Goal: Task Accomplishment & Management: Manage account settings

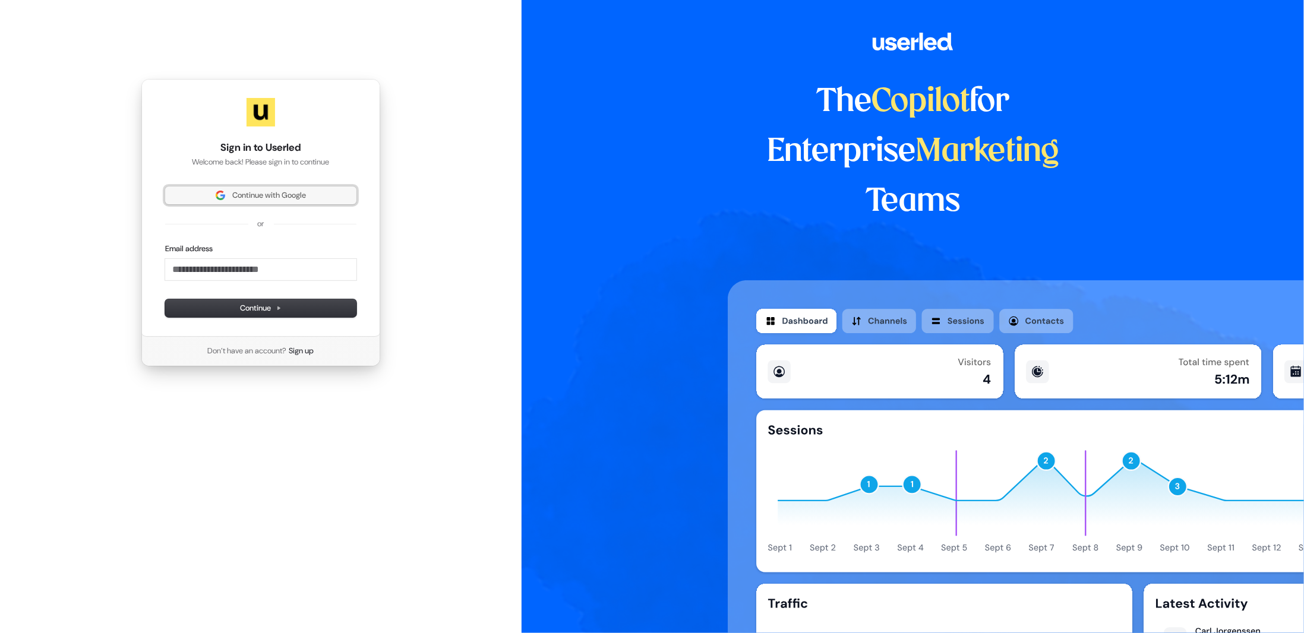
click at [266, 198] on span "Continue with Google" at bounding box center [269, 195] width 74 height 11
